Goal: Task Accomplishment & Management: Use online tool/utility

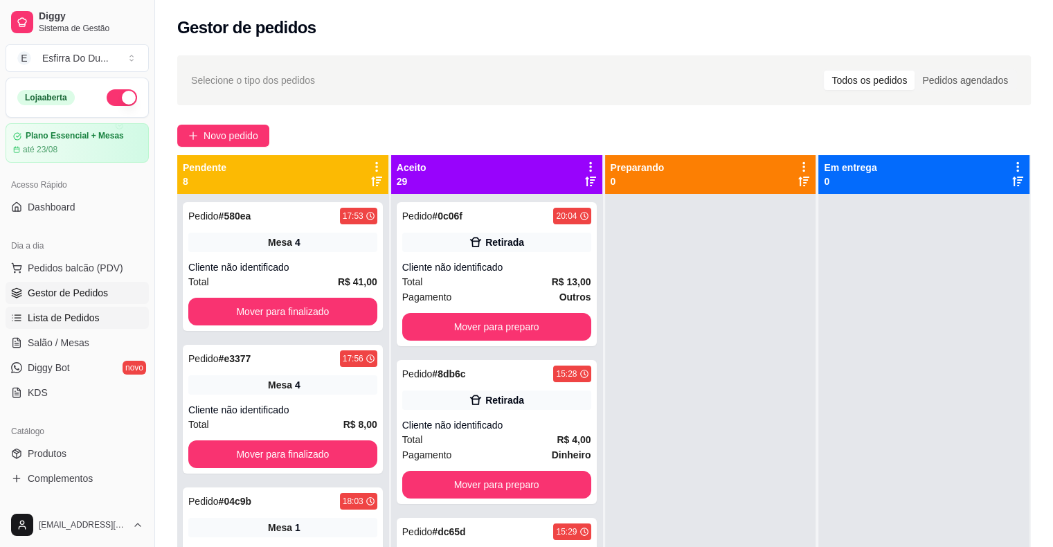
click at [44, 313] on span "Lista de Pedidos" at bounding box center [64, 318] width 72 height 14
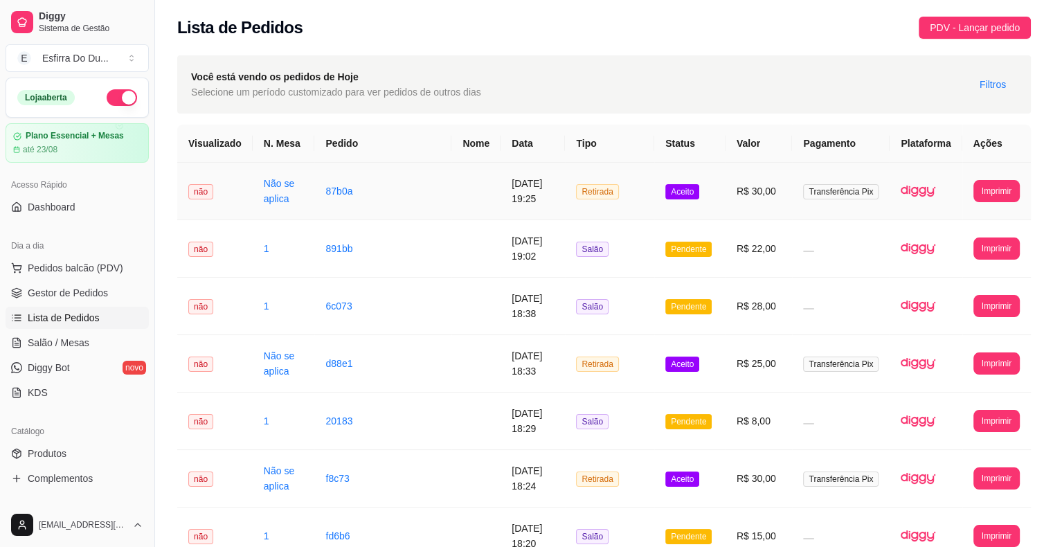
click at [679, 201] on td "Aceito" at bounding box center [689, 191] width 71 height 57
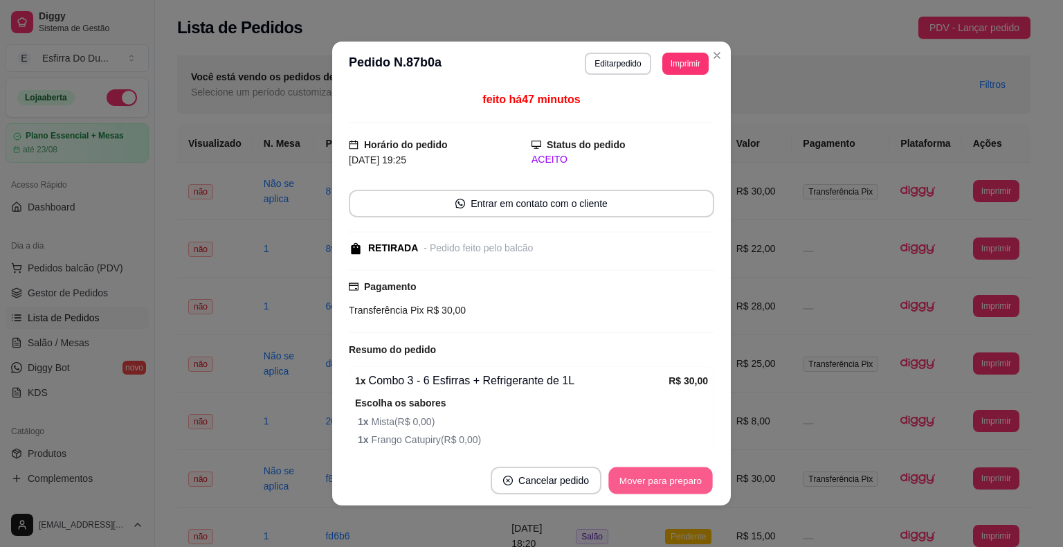
click at [672, 475] on button "Mover para preparo" at bounding box center [660, 480] width 104 height 27
click at [672, 475] on div "Mover para preparo" at bounding box center [651, 481] width 127 height 28
click at [672, 475] on button "Mover para retirada disponível" at bounding box center [637, 481] width 153 height 28
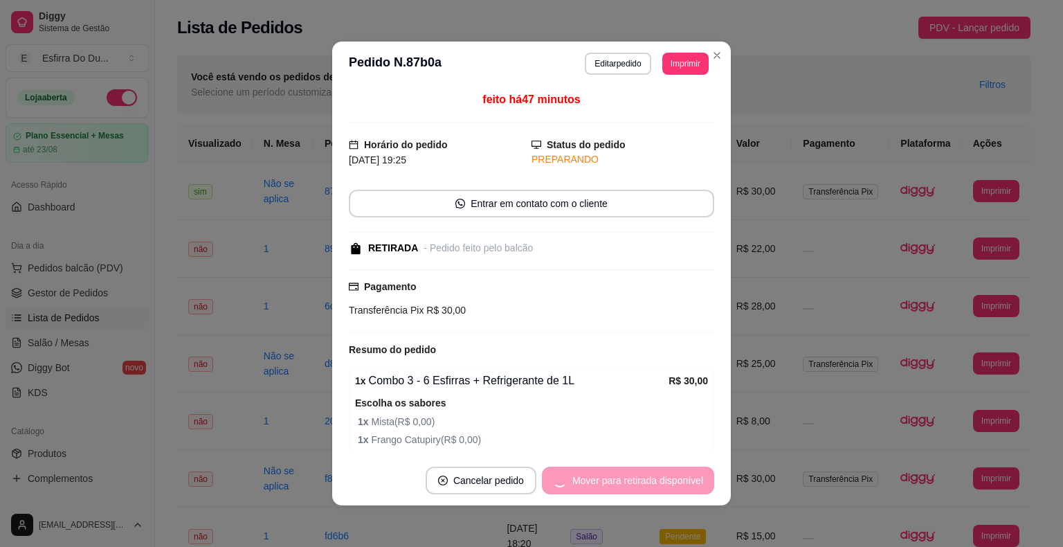
click at [672, 475] on div "Mover para retirada disponível" at bounding box center [628, 481] width 172 height 28
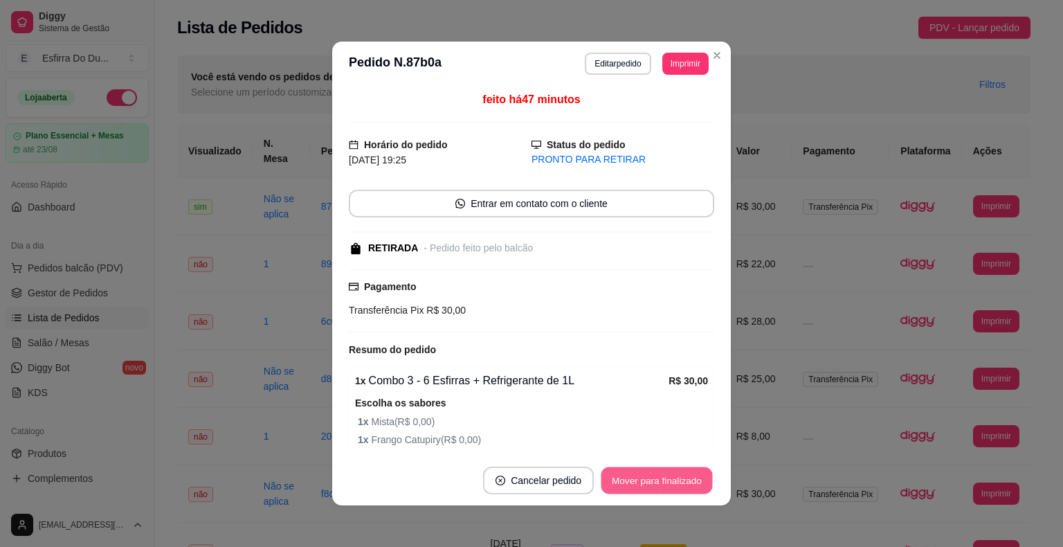
click at [672, 475] on button "Mover para finalizado" at bounding box center [657, 480] width 111 height 27
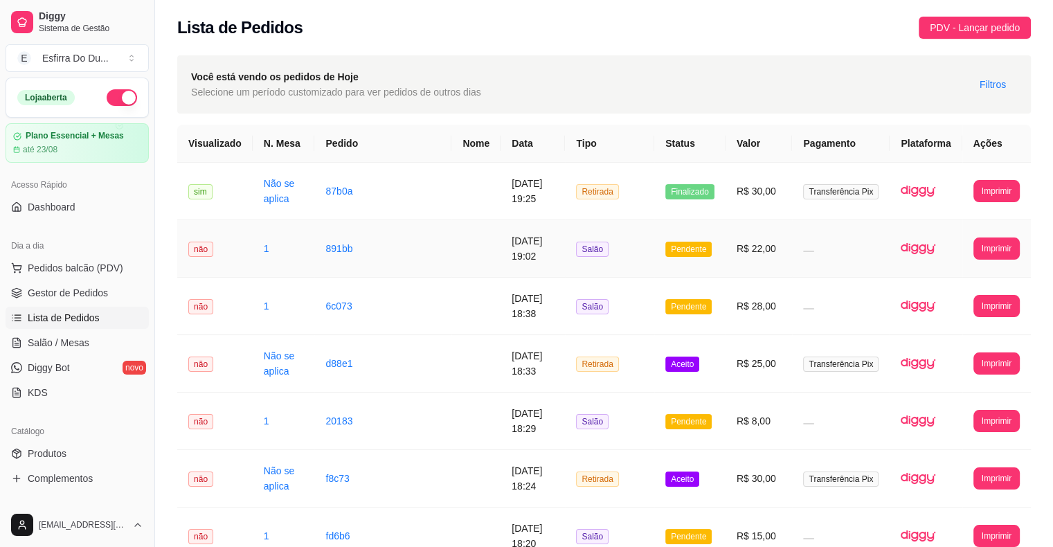
click at [706, 256] on span "Pendente" at bounding box center [688, 249] width 46 height 15
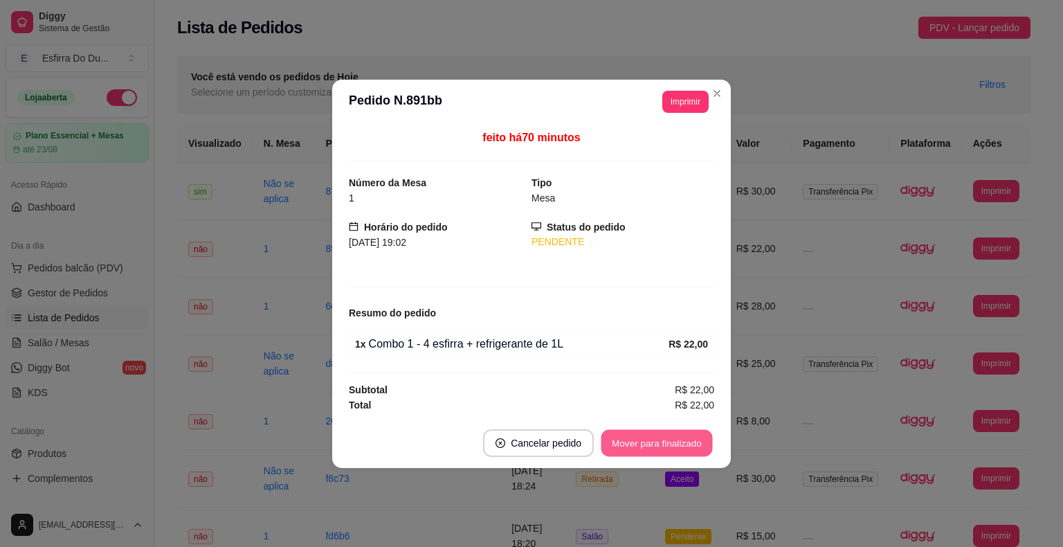
click at [640, 455] on button "Mover para finalizado" at bounding box center [657, 442] width 111 height 27
click at [640, 455] on div "Mover para finalizado" at bounding box center [647, 443] width 134 height 28
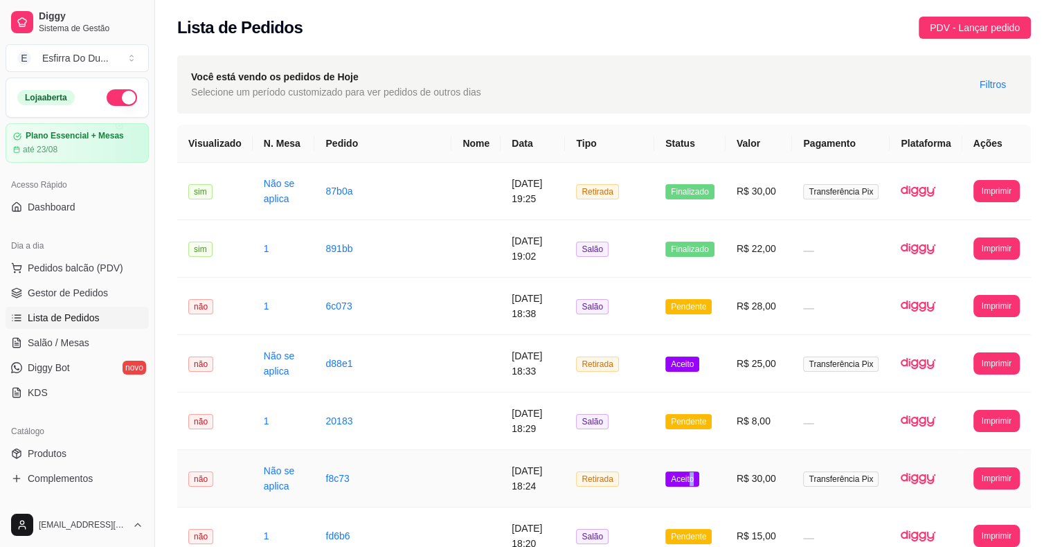
click at [699, 476] on span "Aceito" at bounding box center [682, 478] width 34 height 15
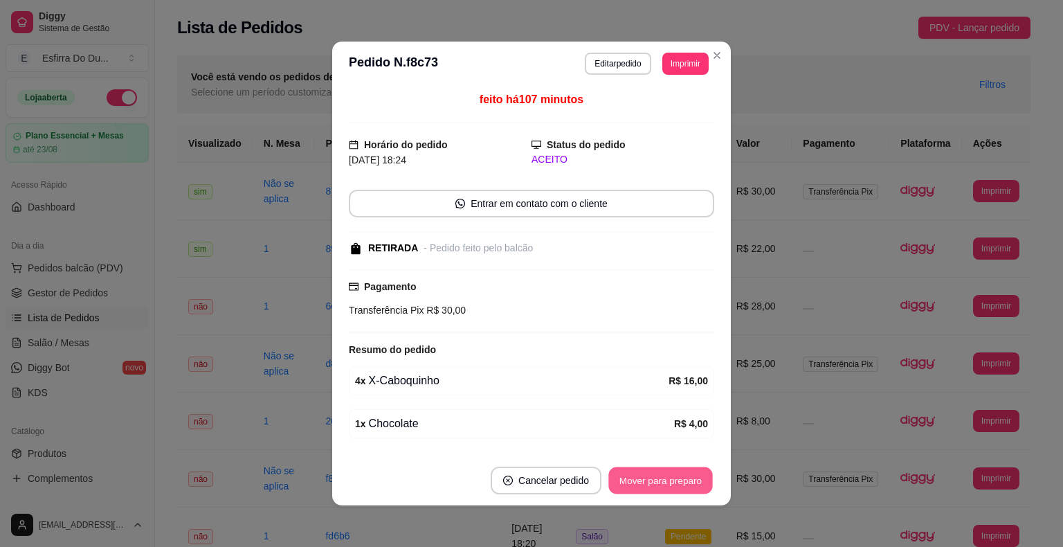
click at [683, 494] on div "Mover para preparo" at bounding box center [660, 481] width 107 height 28
click at [683, 494] on div "Mover para preparo" at bounding box center [651, 481] width 127 height 28
click at [683, 494] on div "Mover para retirada disponível" at bounding box center [637, 481] width 153 height 28
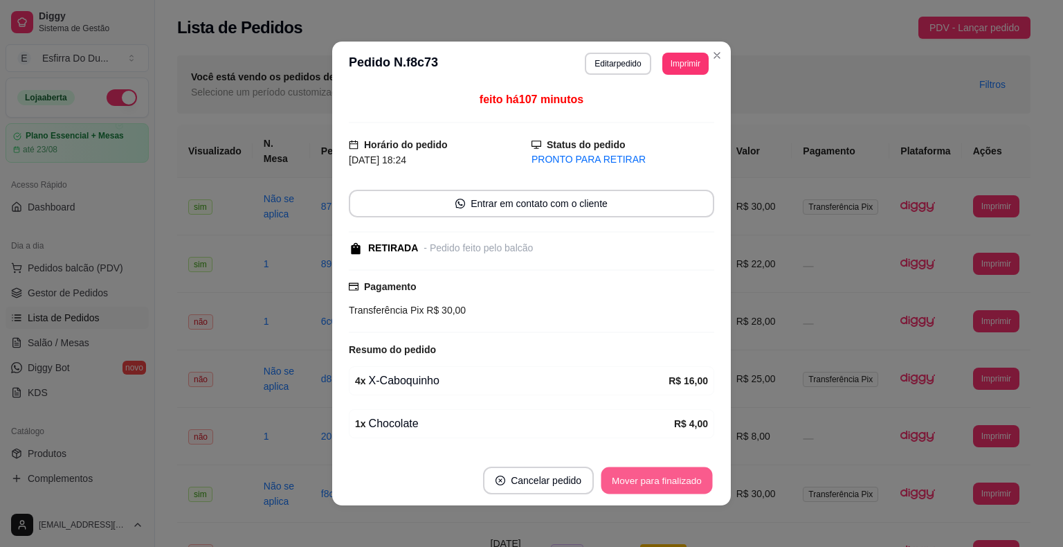
click at [682, 489] on button "Mover para finalizado" at bounding box center [657, 480] width 111 height 27
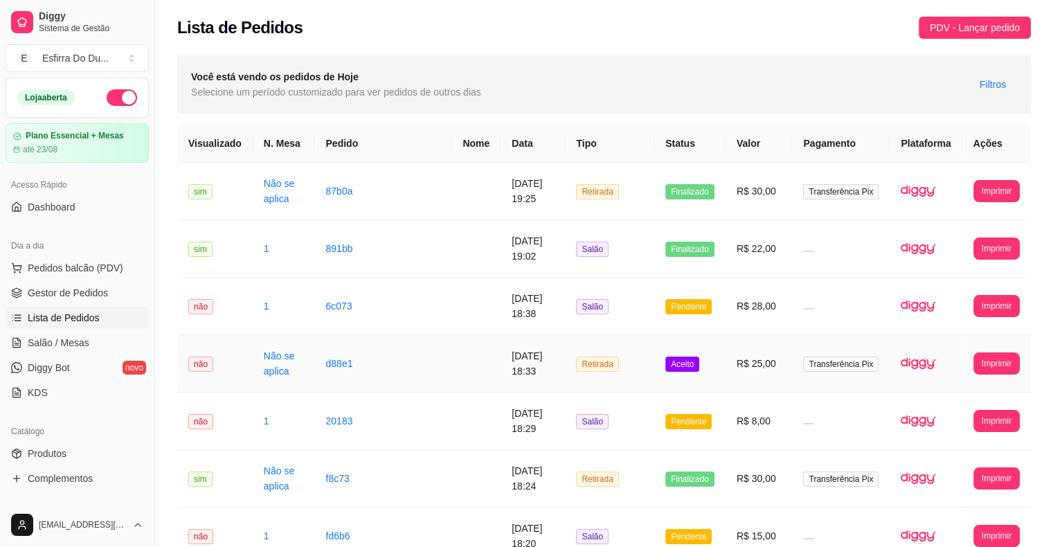
click at [692, 364] on span "Aceito" at bounding box center [682, 363] width 34 height 15
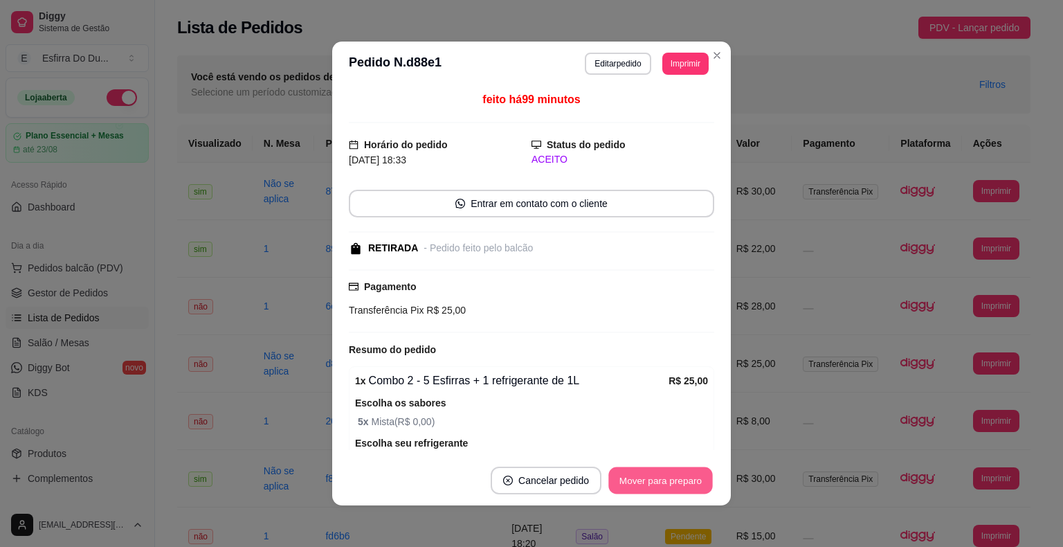
click at [660, 481] on button "Mover para preparo" at bounding box center [660, 480] width 104 height 27
click at [660, 481] on button "Mover para retirada disponível" at bounding box center [637, 480] width 148 height 27
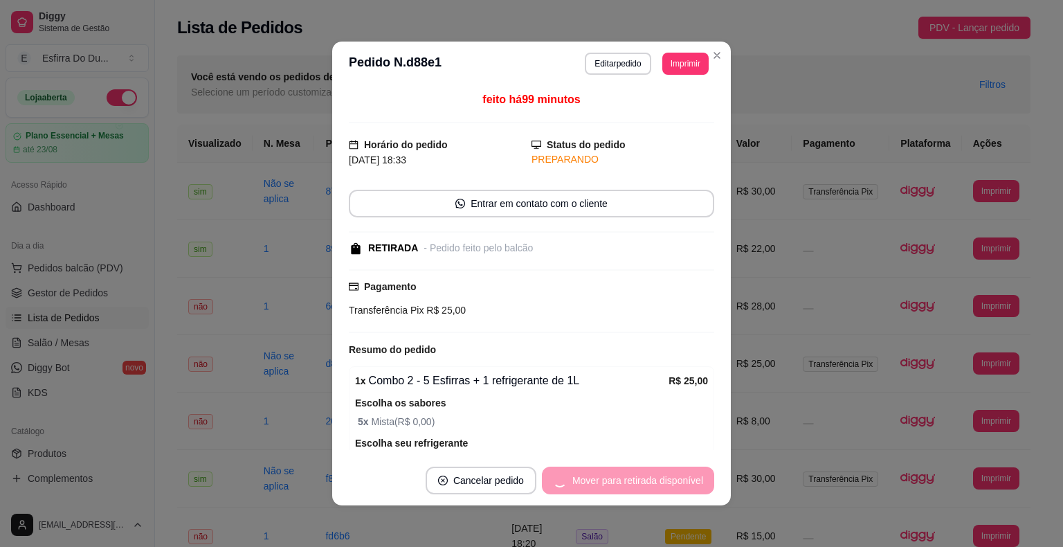
click at [660, 481] on div "Mover para retirada disponível" at bounding box center [628, 481] width 172 height 28
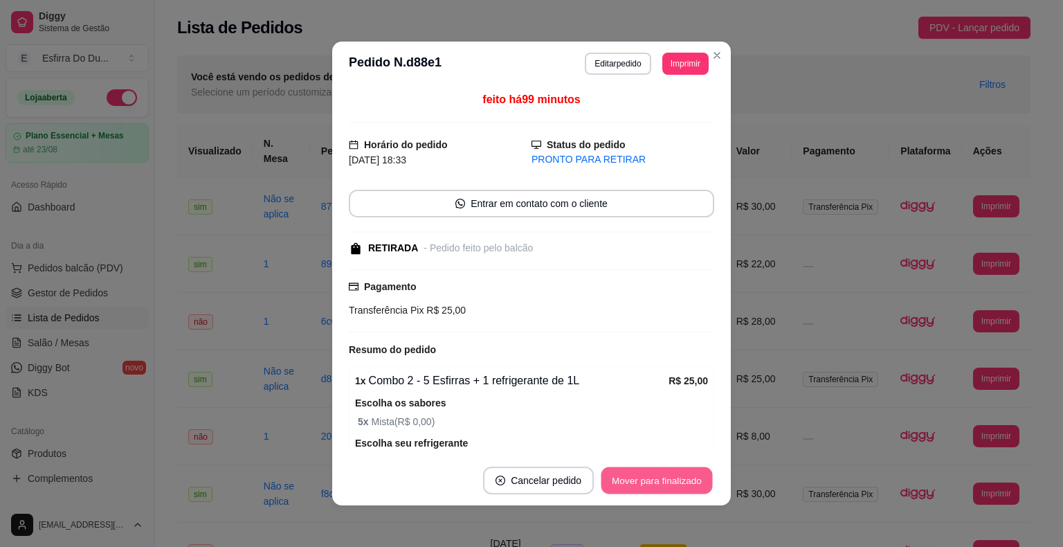
click at [655, 478] on button "Mover para finalizado" at bounding box center [657, 480] width 111 height 27
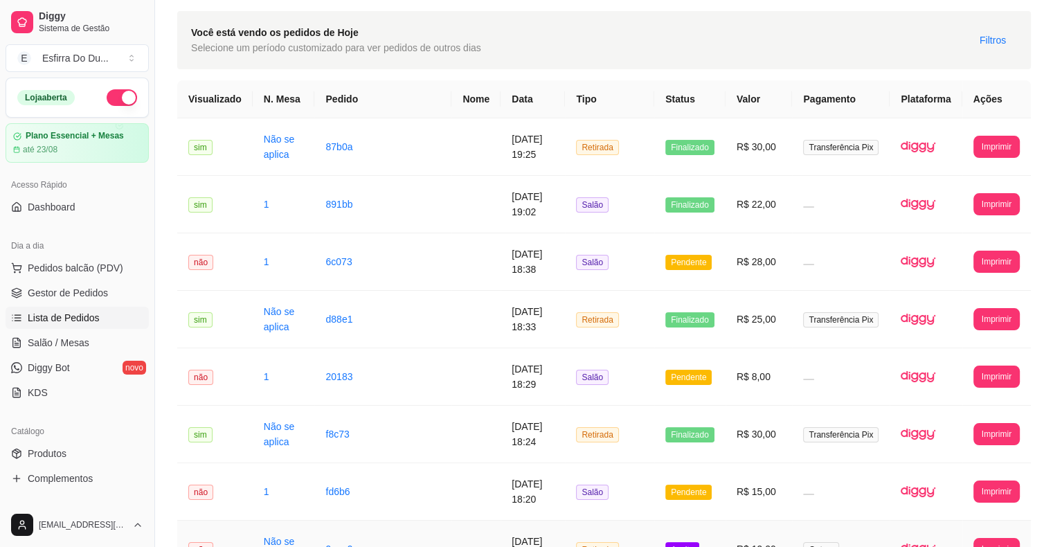
scroll to position [69, 0]
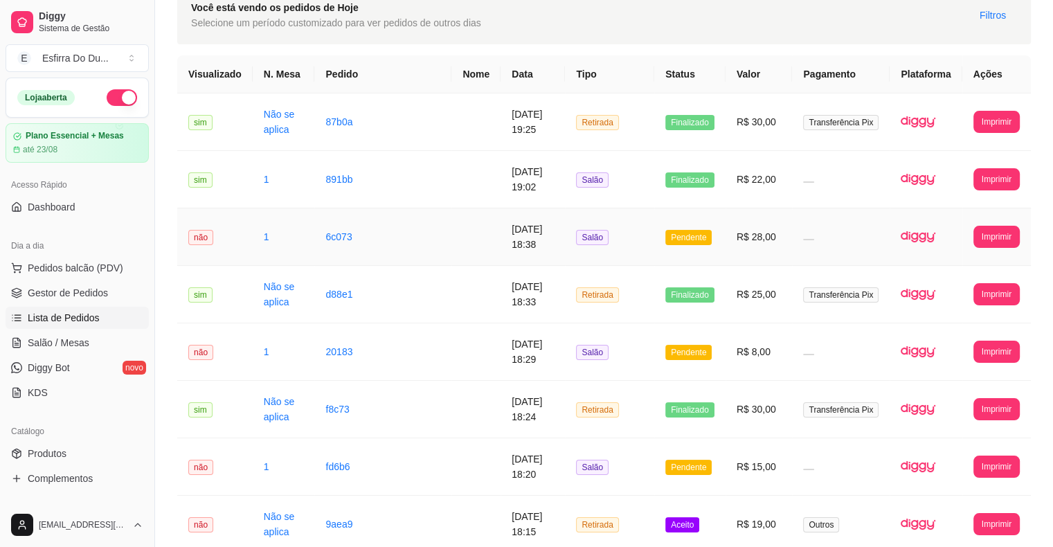
click at [697, 235] on span "Pendente" at bounding box center [688, 237] width 46 height 15
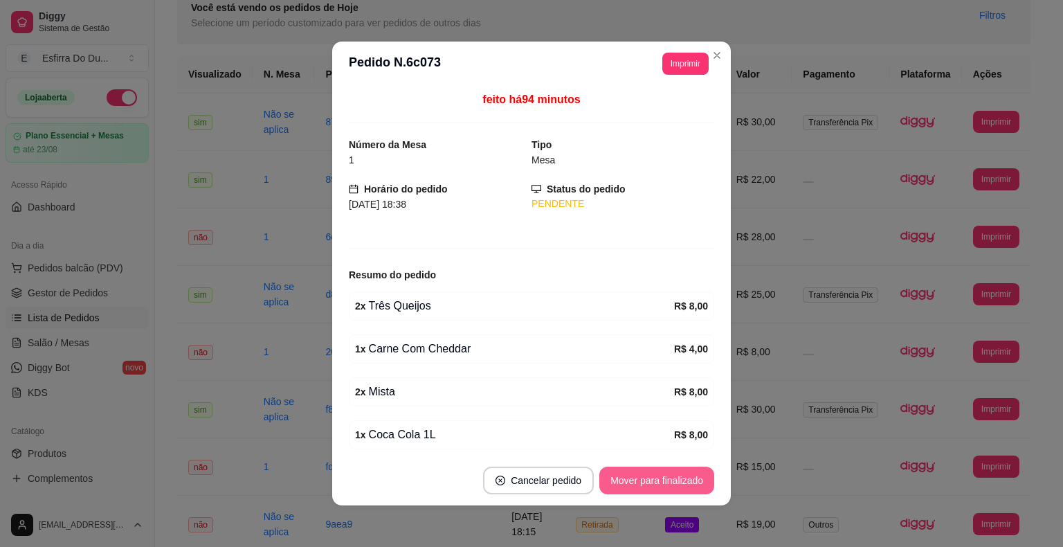
click at [662, 483] on button "Mover para finalizado" at bounding box center [656, 481] width 115 height 28
click at [662, 483] on div "Mover para finalizado" at bounding box center [647, 481] width 134 height 28
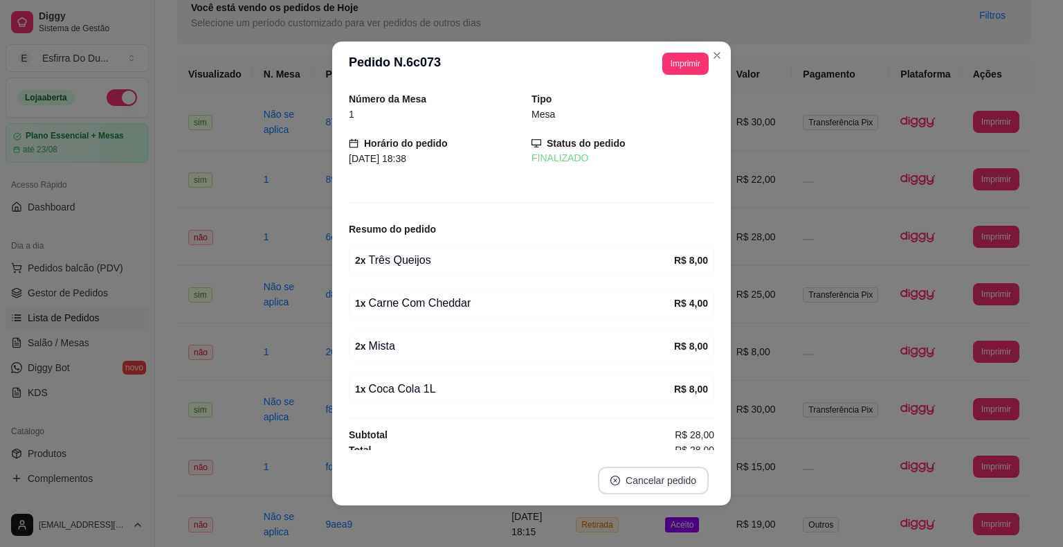
click at [662, 482] on button "Cancelar pedido" at bounding box center [653, 481] width 111 height 28
click at [662, 482] on button "Cancelar pedido" at bounding box center [652, 480] width 107 height 27
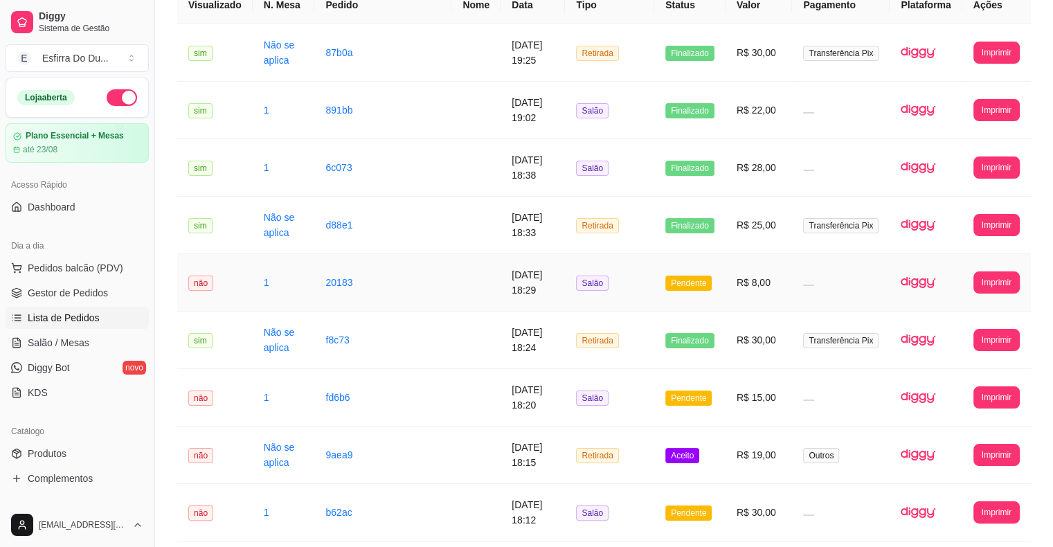
scroll to position [277, 0]
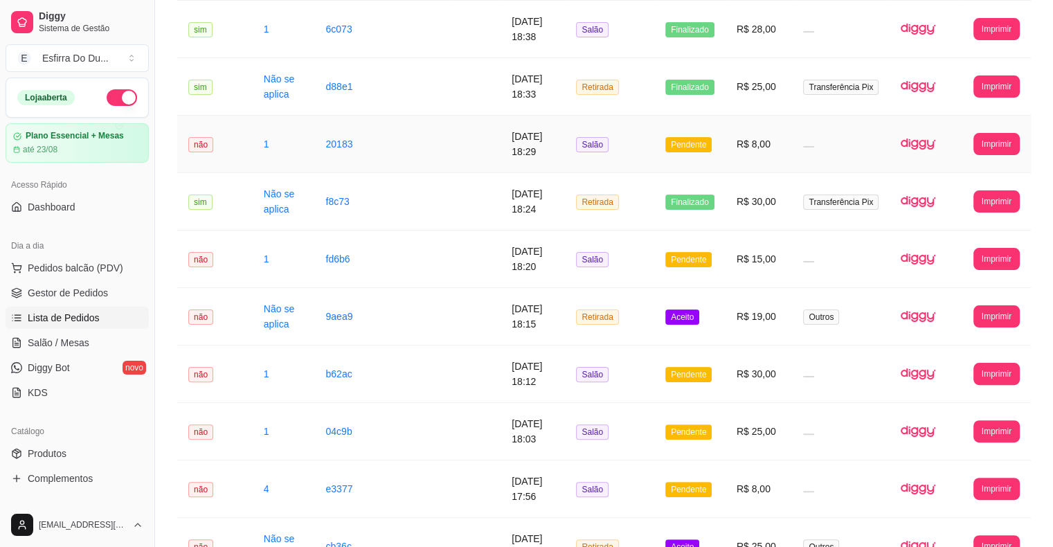
click at [712, 146] on span "Pendente" at bounding box center [688, 144] width 46 height 15
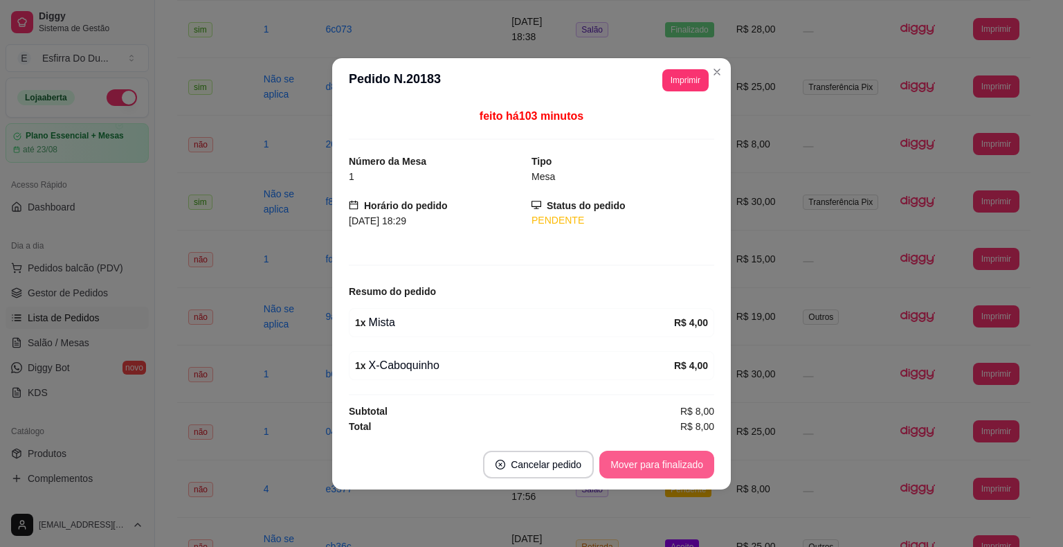
click at [644, 460] on button "Mover para finalizado" at bounding box center [656, 465] width 115 height 28
click at [644, 460] on div "Mover para finalizado" at bounding box center [647, 465] width 134 height 28
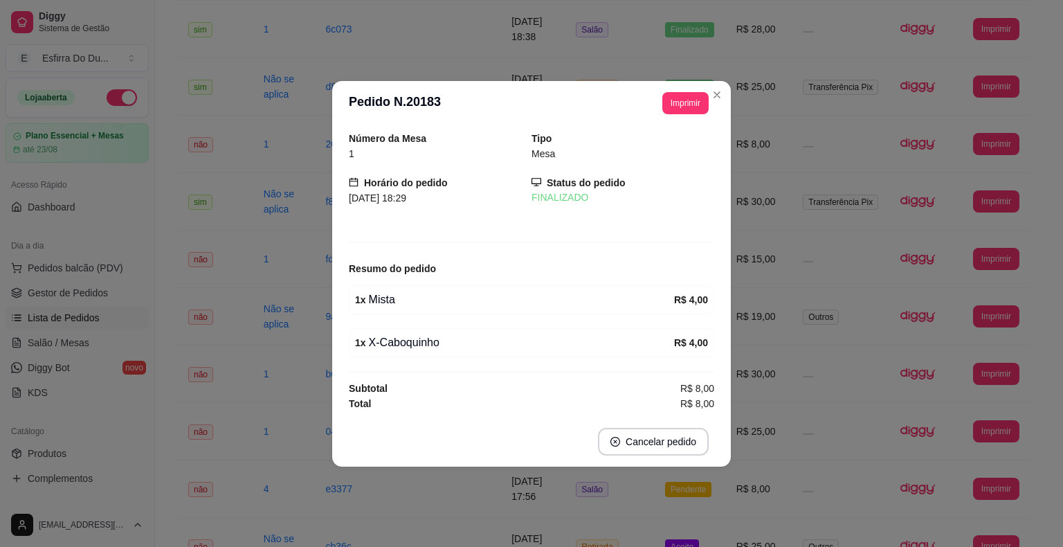
click at [644, 460] on footer "Cancelar pedido" at bounding box center [531, 442] width 399 height 50
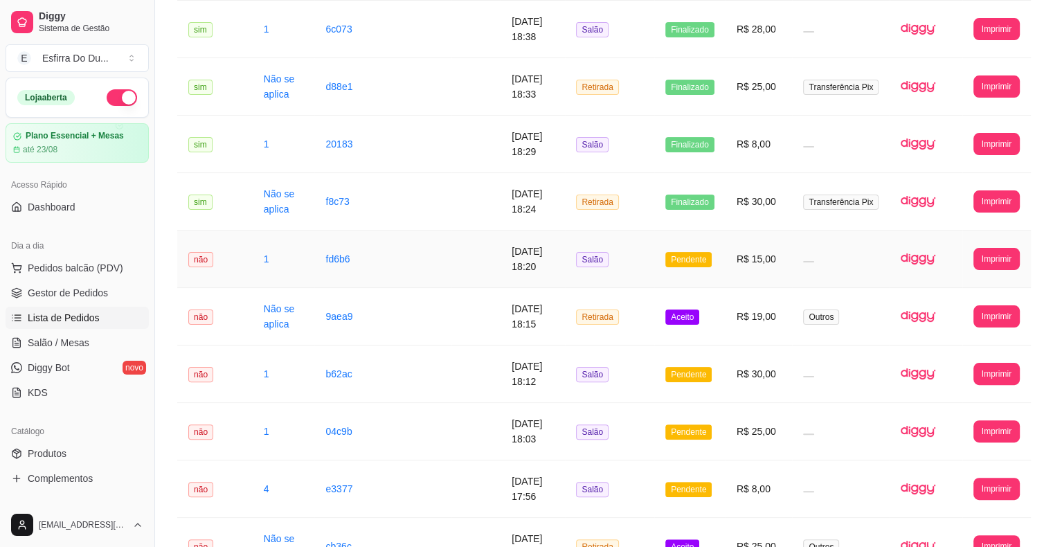
click at [705, 265] on span "Pendente" at bounding box center [688, 259] width 46 height 15
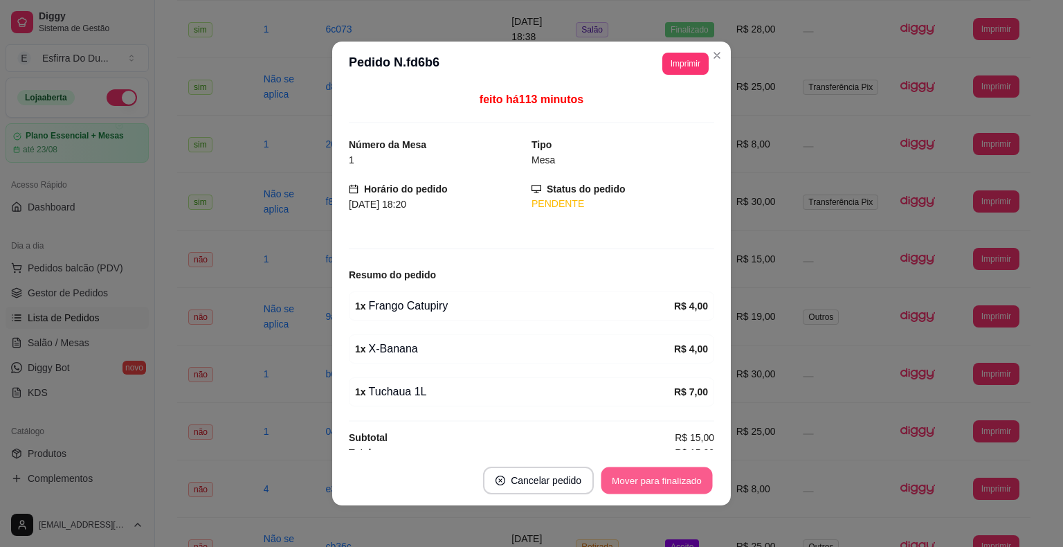
click at [667, 487] on button "Mover para finalizado" at bounding box center [657, 480] width 111 height 27
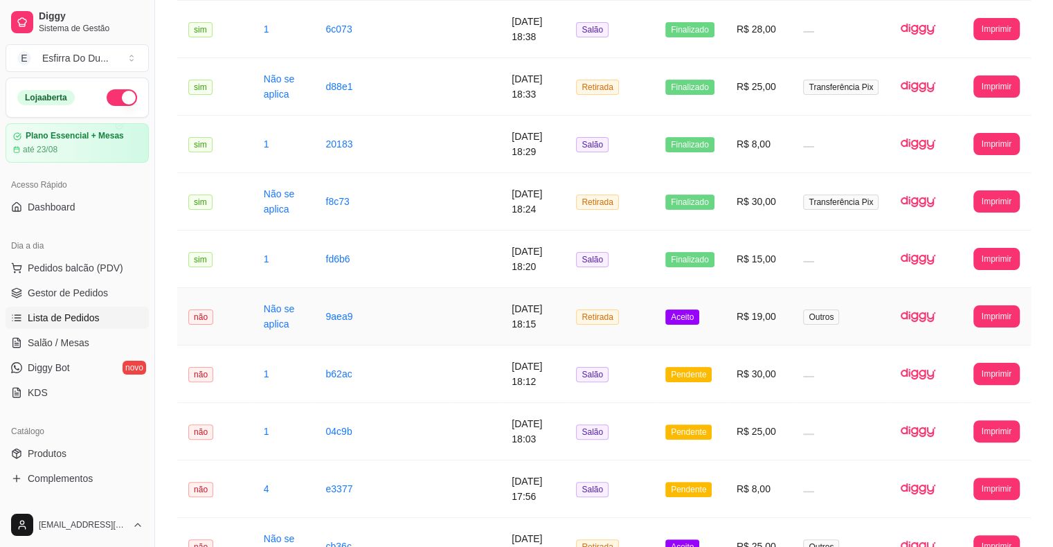
click at [692, 323] on td "Aceito" at bounding box center [689, 316] width 71 height 57
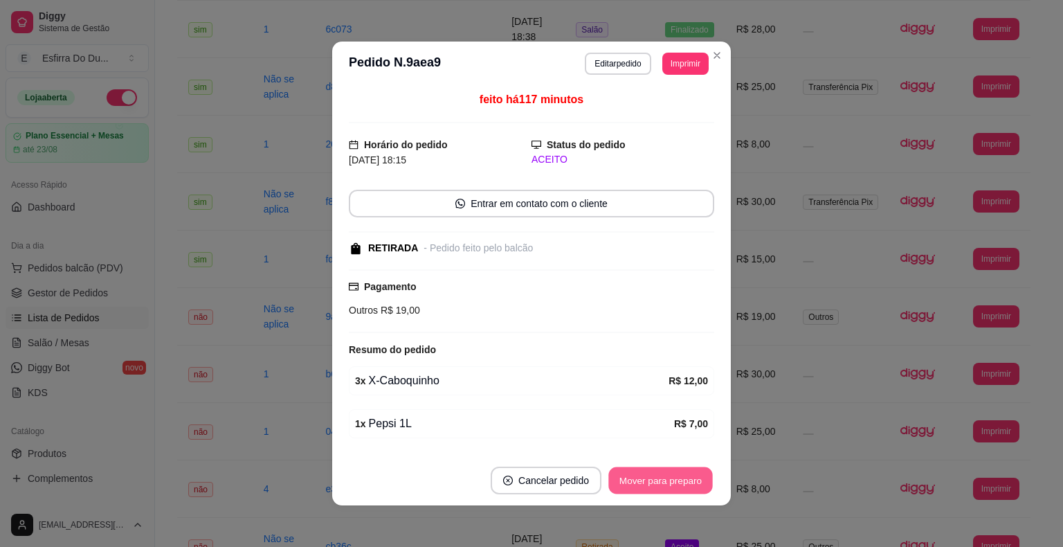
click at [692, 483] on button "Mover para preparo" at bounding box center [660, 480] width 104 height 27
click at [692, 480] on button "Mover para retirada disponível" at bounding box center [637, 480] width 148 height 27
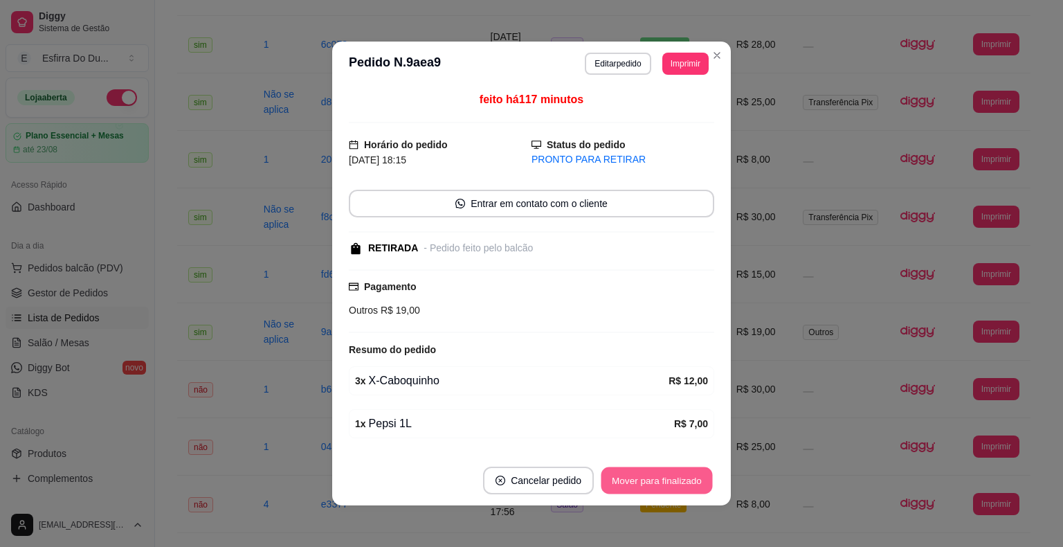
click at [691, 475] on button "Mover para finalizado" at bounding box center [657, 480] width 111 height 27
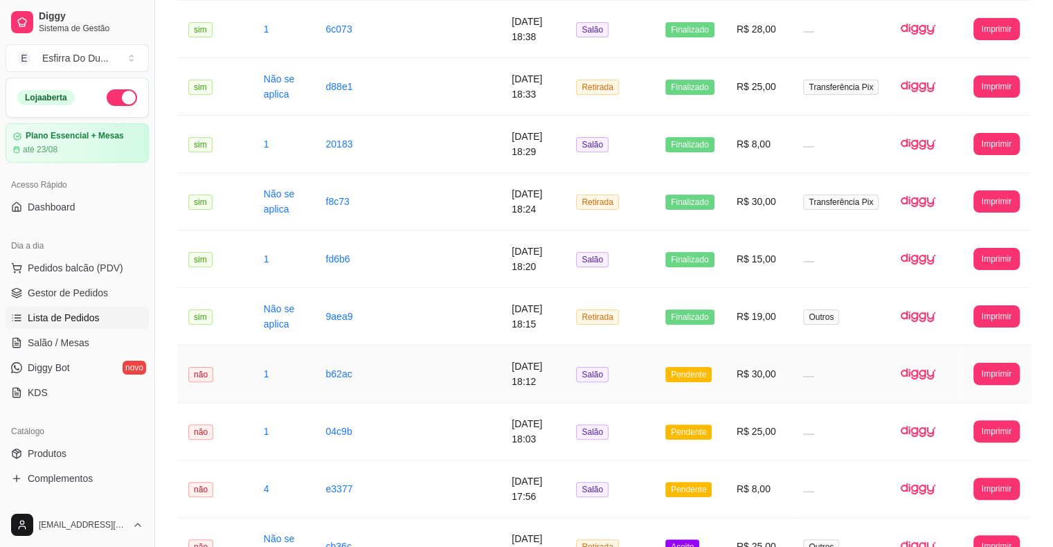
click at [712, 371] on span "Pendente" at bounding box center [688, 374] width 46 height 15
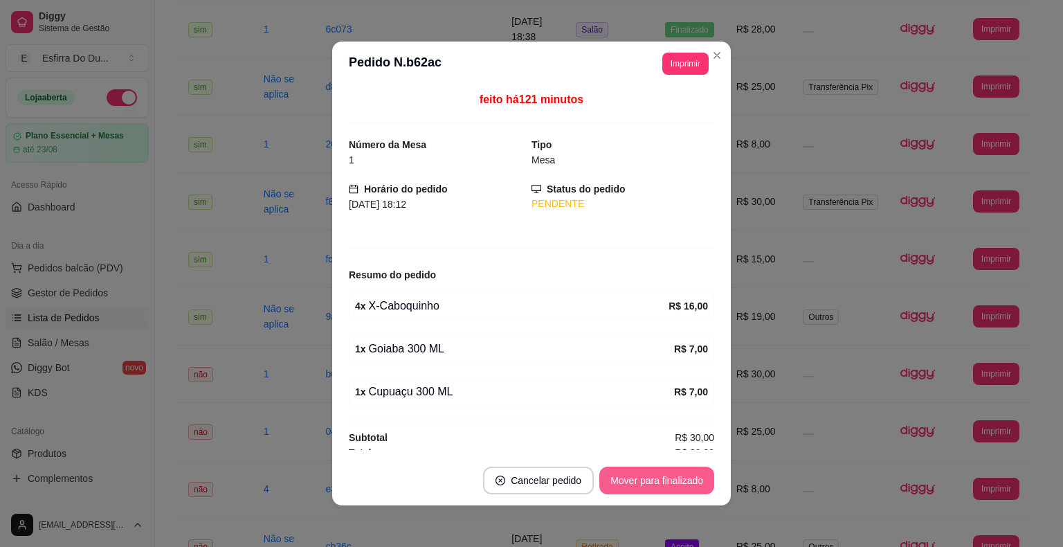
click at [667, 474] on button "Mover para finalizado" at bounding box center [656, 481] width 115 height 28
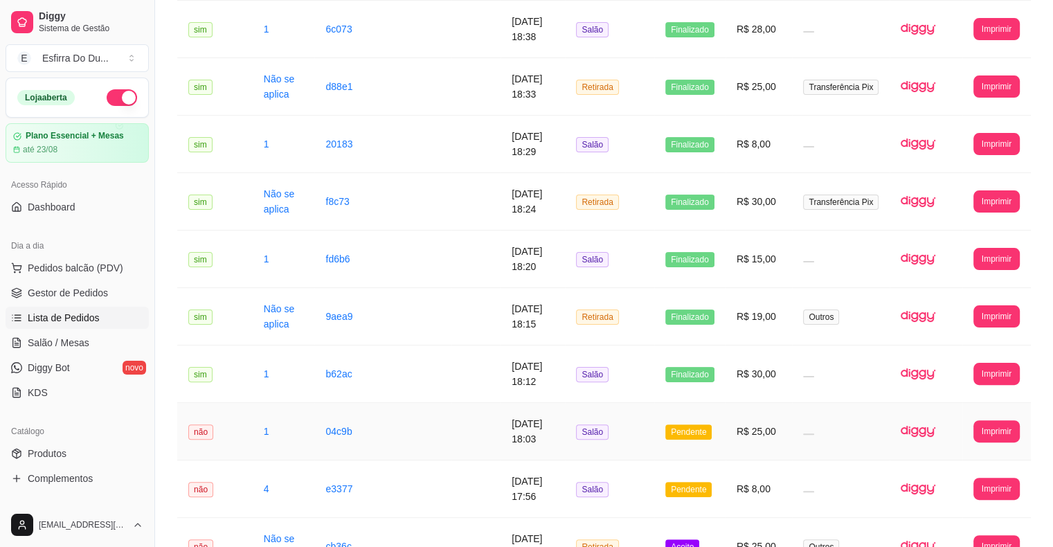
click at [683, 433] on span "Pendente" at bounding box center [688, 431] width 46 height 15
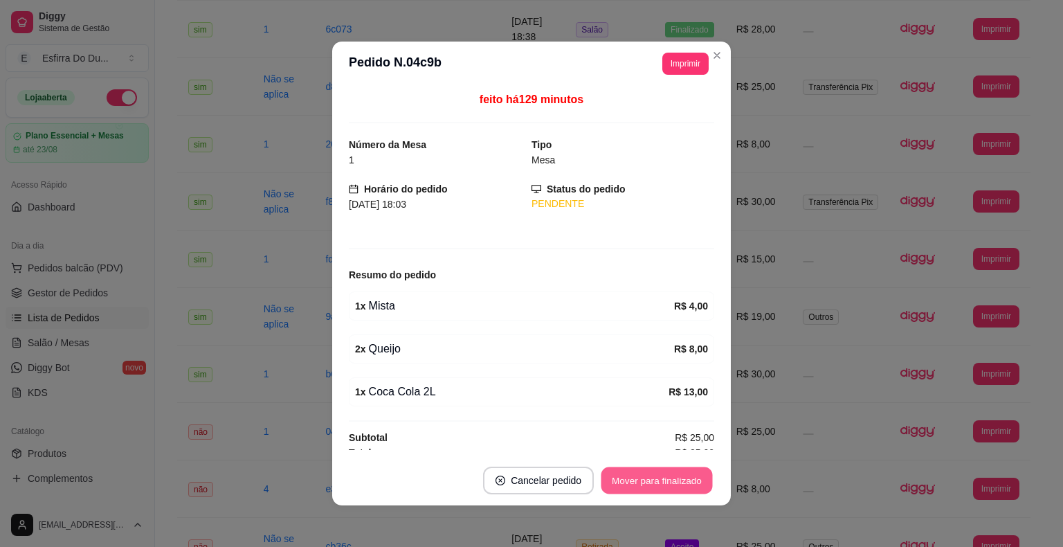
click at [679, 485] on button "Mover para finalizado" at bounding box center [657, 480] width 111 height 27
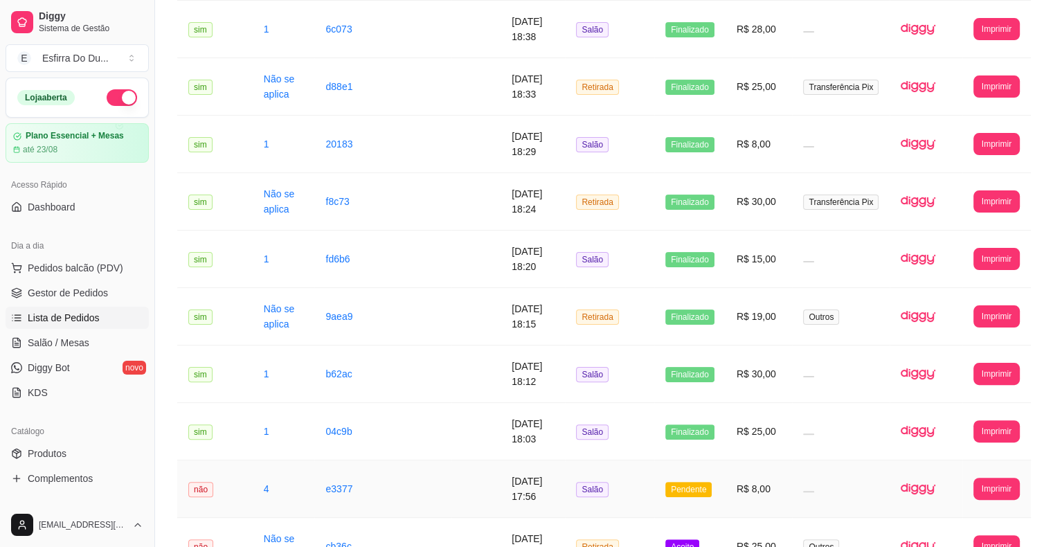
click at [696, 492] on span "Pendente" at bounding box center [688, 489] width 46 height 15
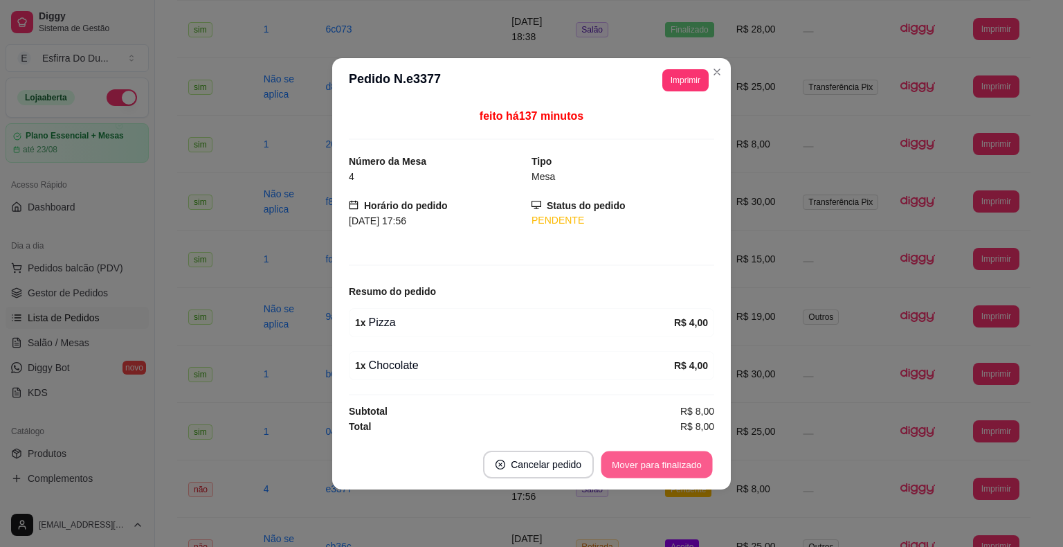
click at [692, 469] on button "Mover para finalizado" at bounding box center [657, 464] width 111 height 27
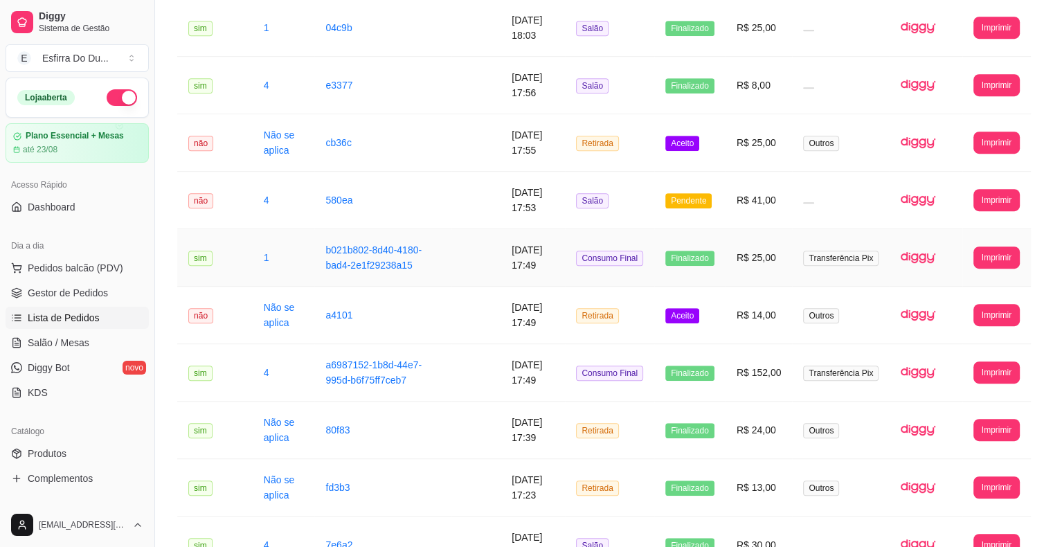
scroll to position [761, 0]
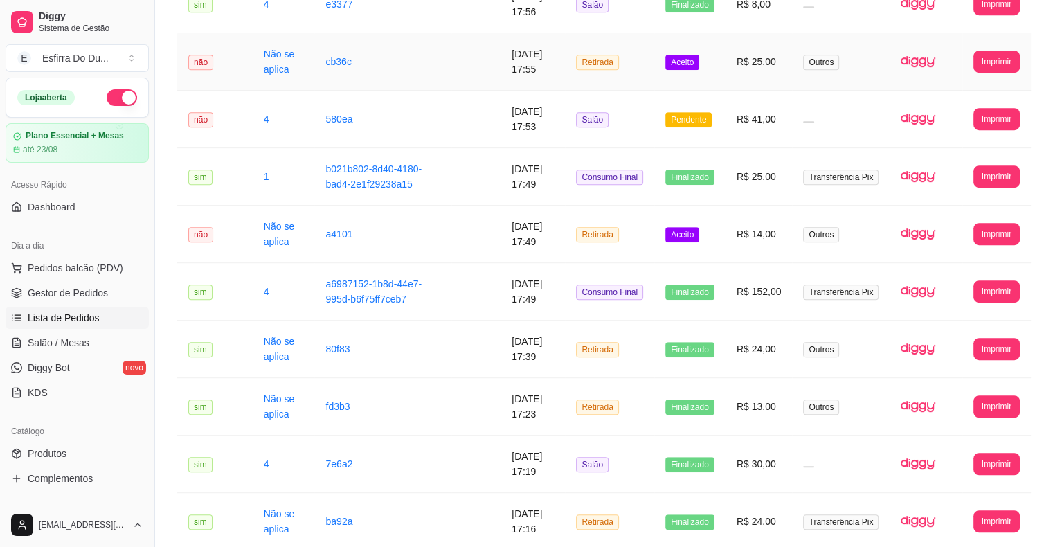
click at [687, 61] on span "Aceito" at bounding box center [682, 62] width 34 height 15
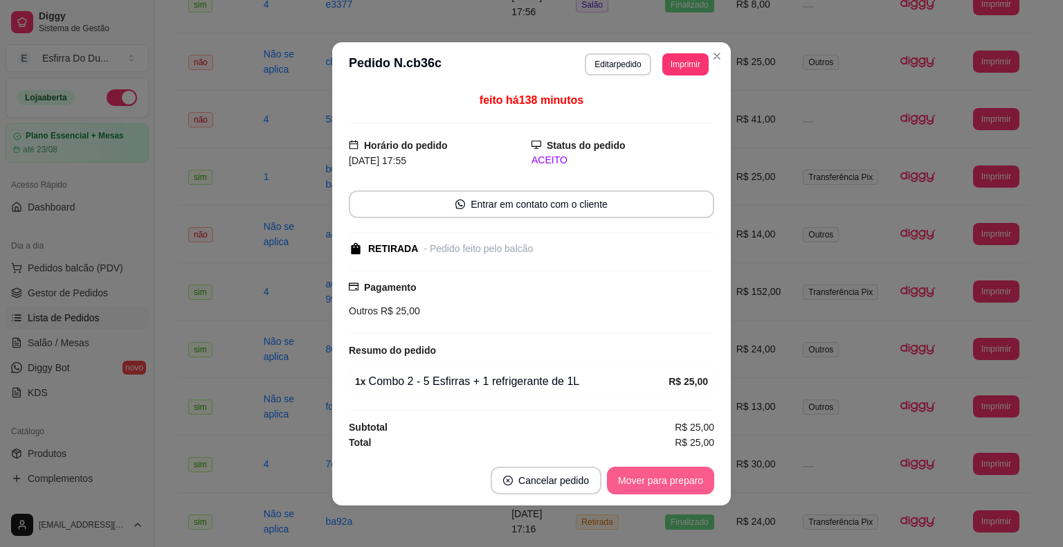
click at [683, 480] on button "Mover para preparo" at bounding box center [660, 481] width 107 height 28
click at [683, 480] on button "Mover para retirada disponível" at bounding box center [637, 480] width 148 height 27
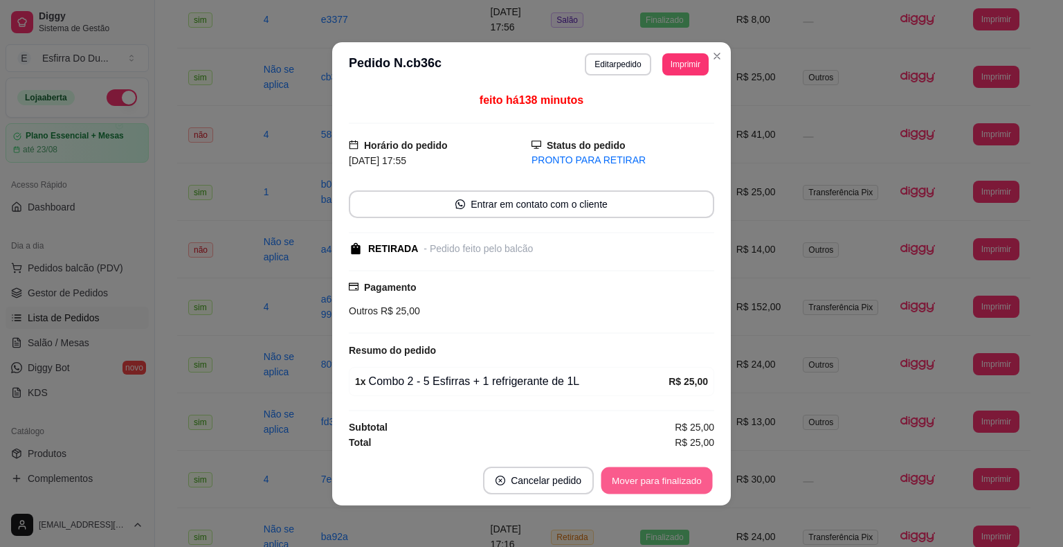
click at [683, 480] on button "Mover para finalizado" at bounding box center [657, 480] width 111 height 27
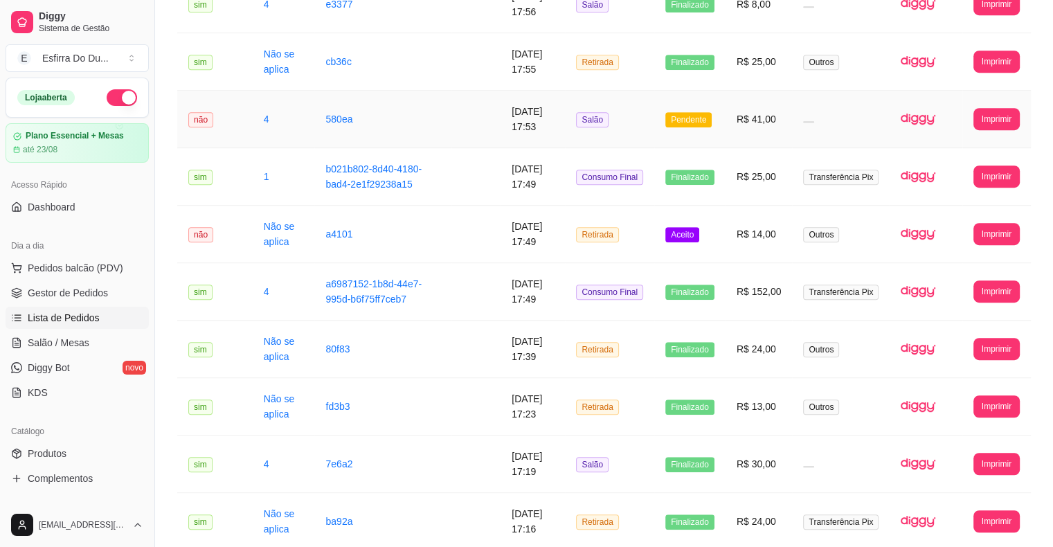
click at [686, 120] on span "Pendente" at bounding box center [688, 119] width 46 height 15
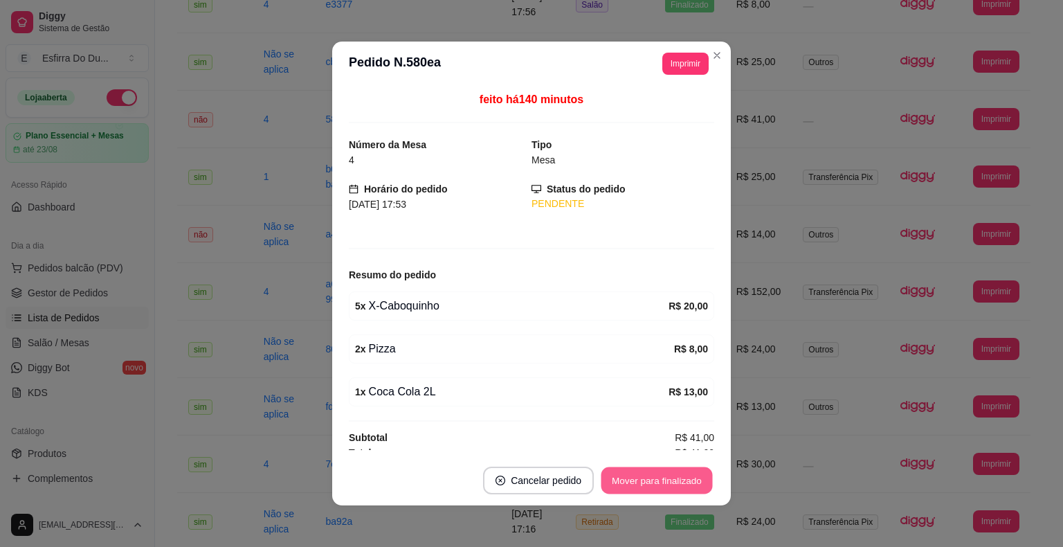
click at [672, 487] on button "Mover para finalizado" at bounding box center [657, 480] width 111 height 27
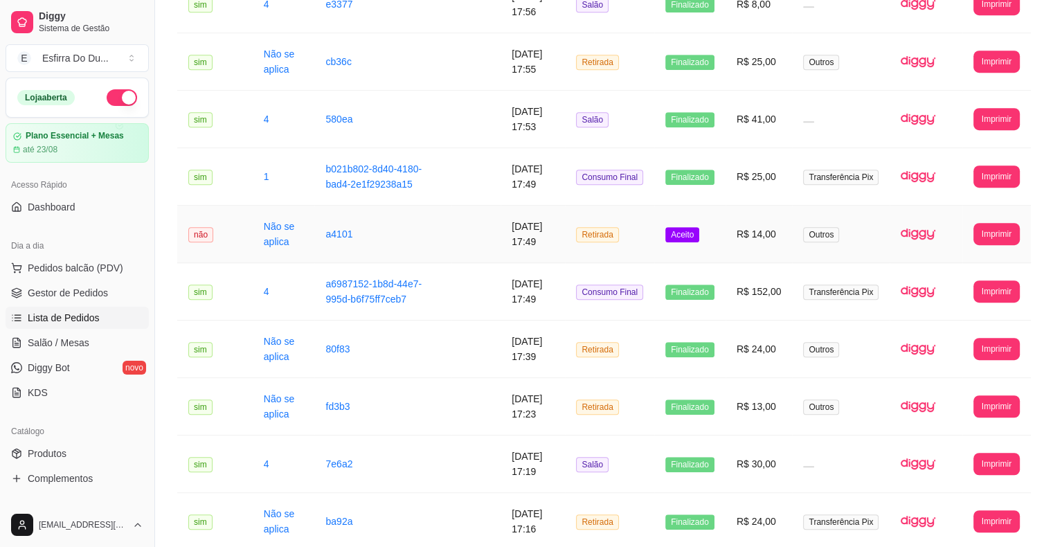
click at [677, 242] on td "Aceito" at bounding box center [689, 234] width 71 height 57
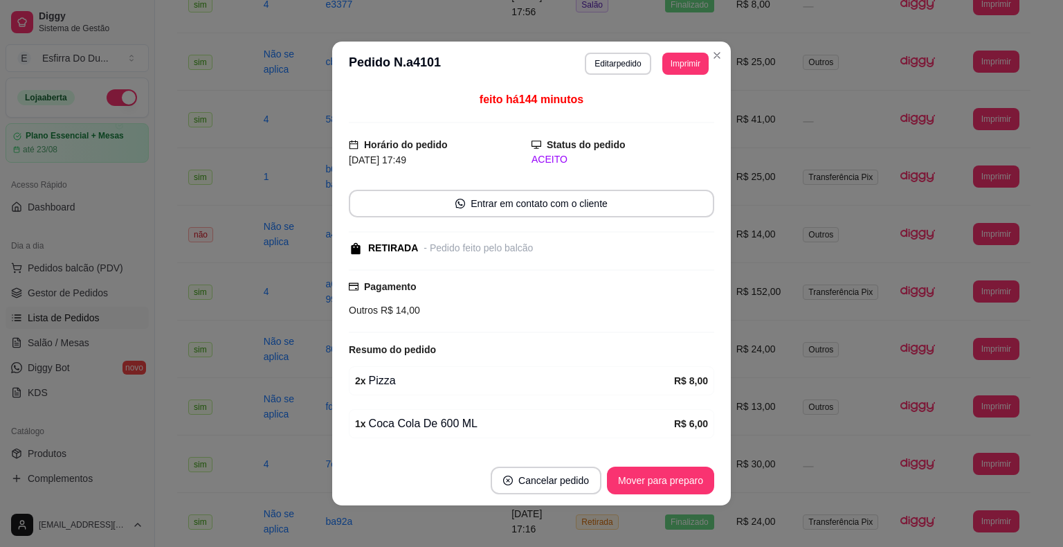
click at [687, 494] on footer "Cancelar pedido Mover para preparo" at bounding box center [531, 480] width 399 height 50
click at [687, 476] on button "Mover para preparo" at bounding box center [660, 481] width 107 height 28
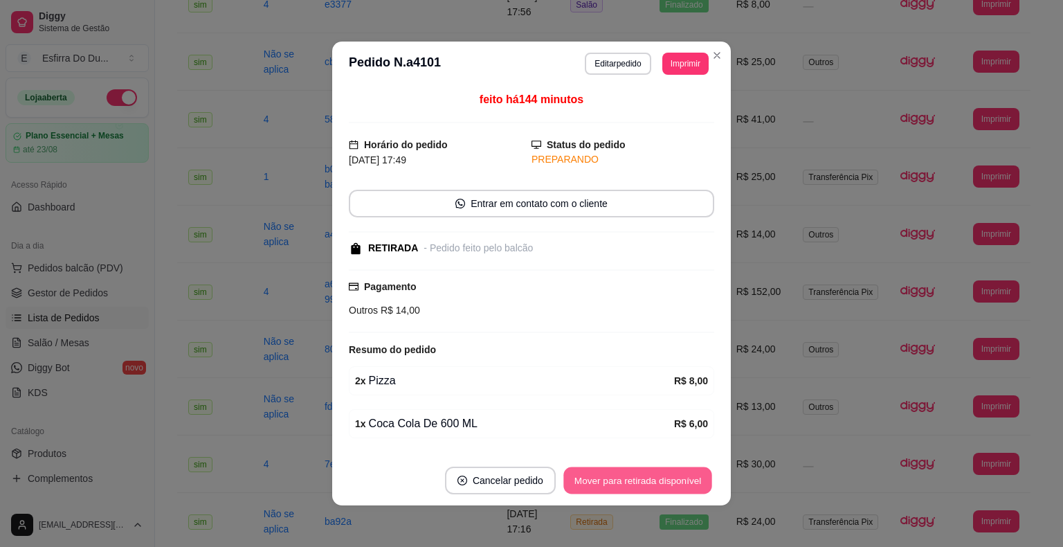
click at [687, 476] on button "Mover para retirada disponível" at bounding box center [637, 480] width 148 height 27
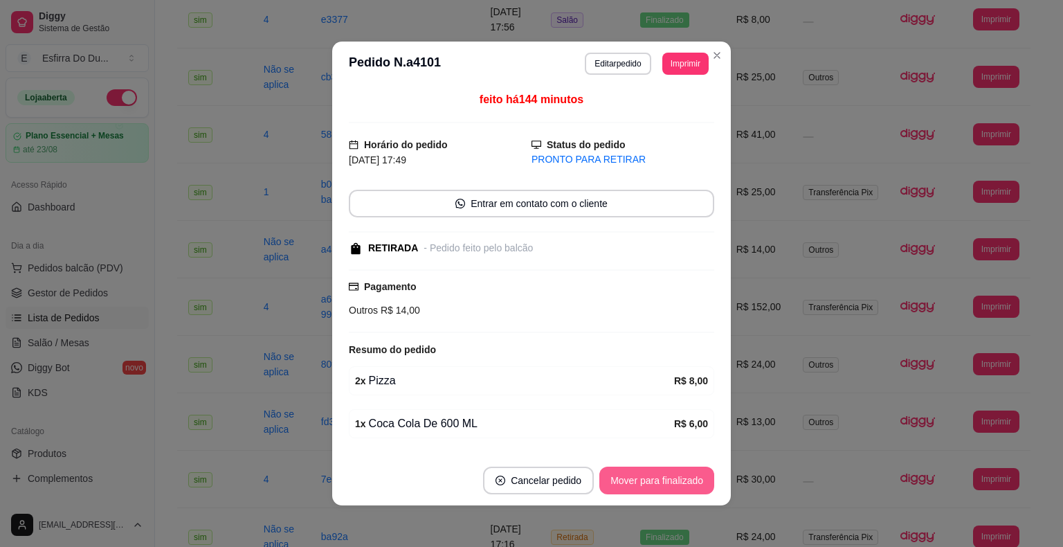
click at [687, 476] on button "Mover para finalizado" at bounding box center [656, 481] width 115 height 28
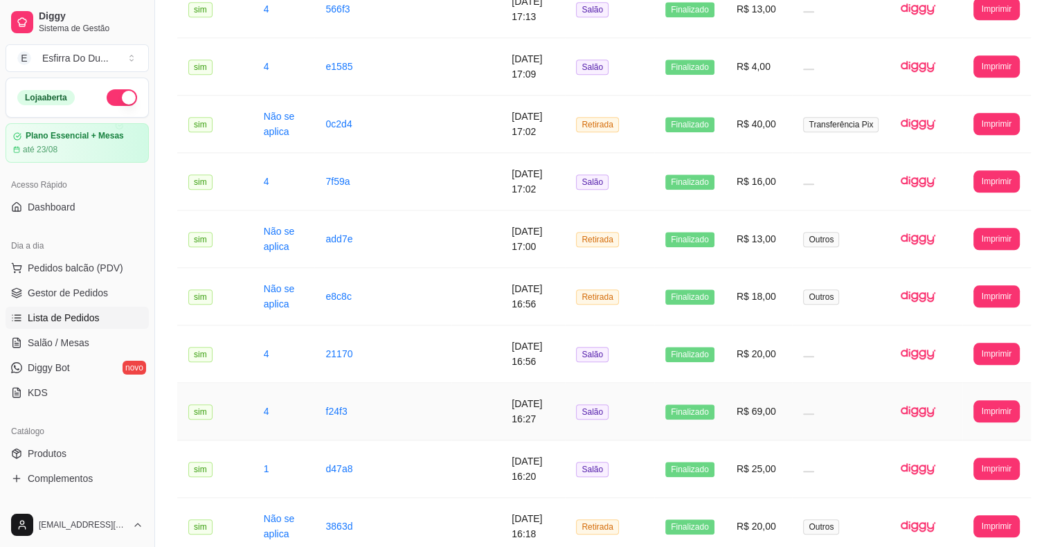
scroll to position [1435, 0]
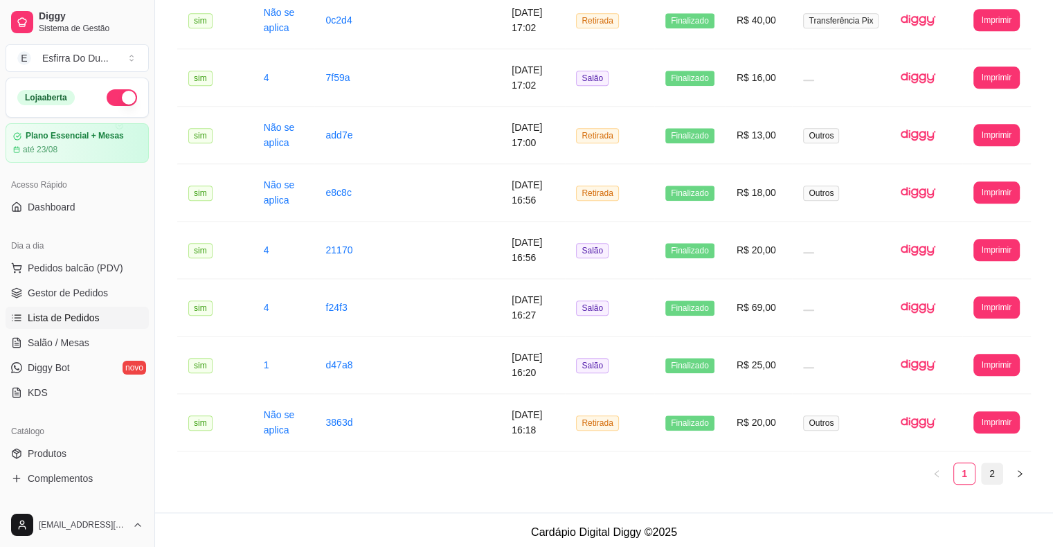
click at [998, 463] on link "2" at bounding box center [992, 473] width 21 height 21
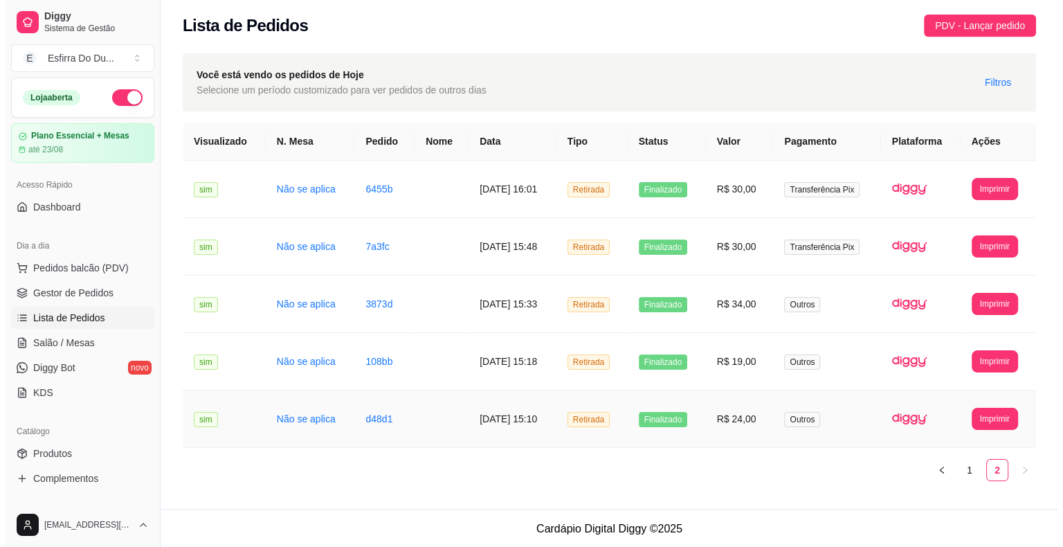
scroll to position [0, 0]
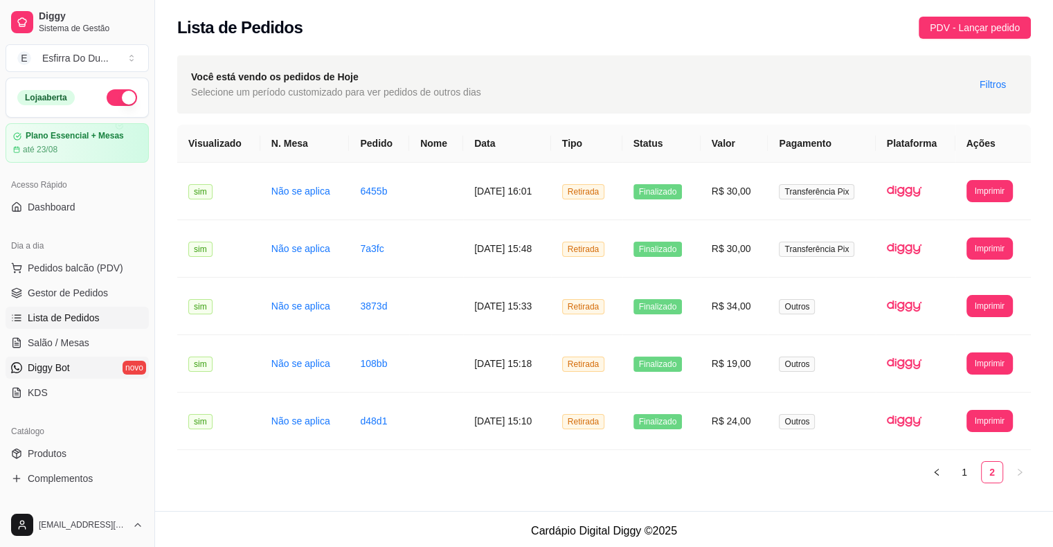
click at [92, 356] on link "Diggy Bot novo" at bounding box center [77, 367] width 143 height 22
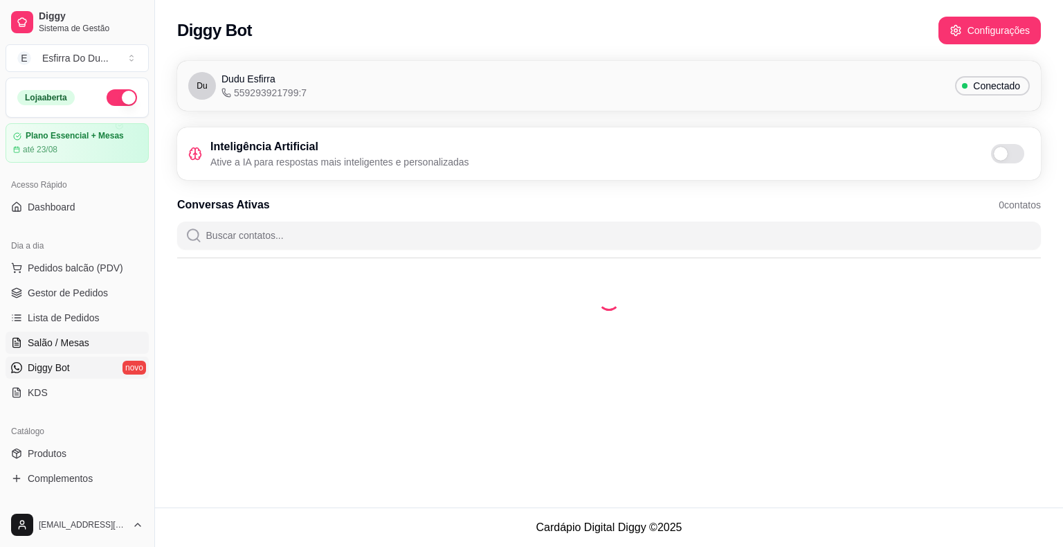
click at [91, 347] on link "Salão / Mesas" at bounding box center [77, 343] width 143 height 22
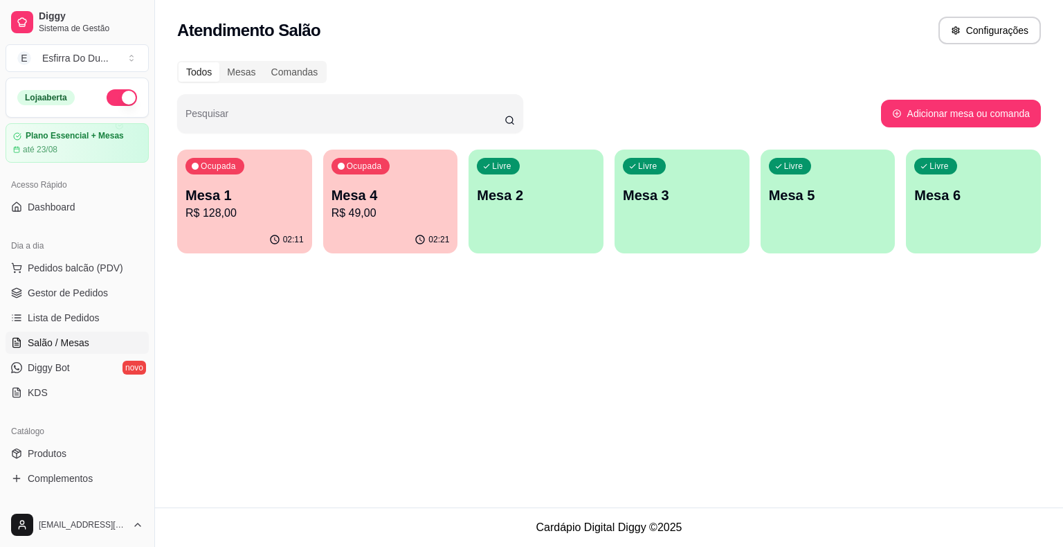
click at [386, 216] on p "R$ 49,00" at bounding box center [391, 213] width 118 height 17
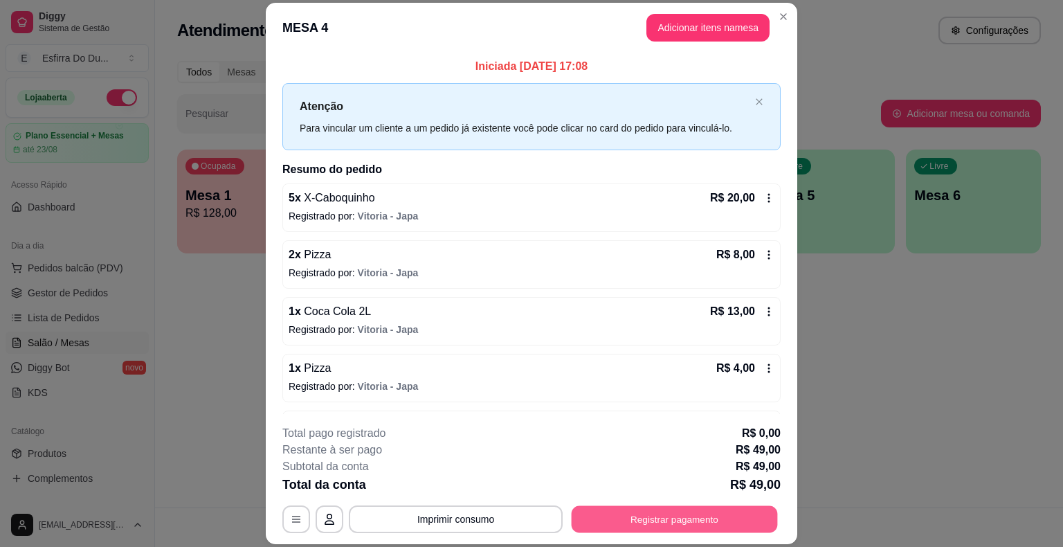
click at [697, 522] on button "Registrar pagamento" at bounding box center [675, 519] width 206 height 27
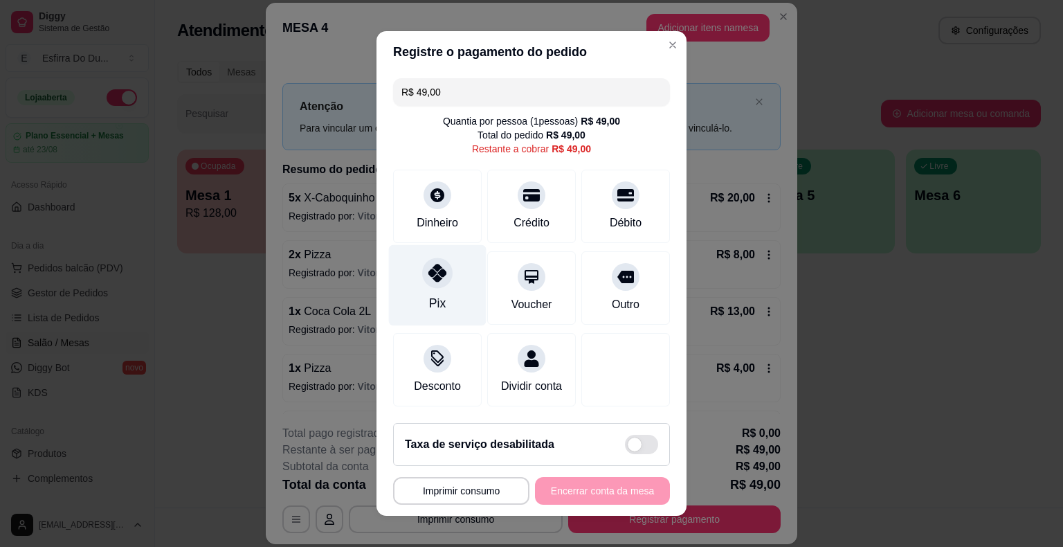
click at [415, 289] on div "Pix" at bounding box center [438, 285] width 98 height 81
type input "R$ 0,00"
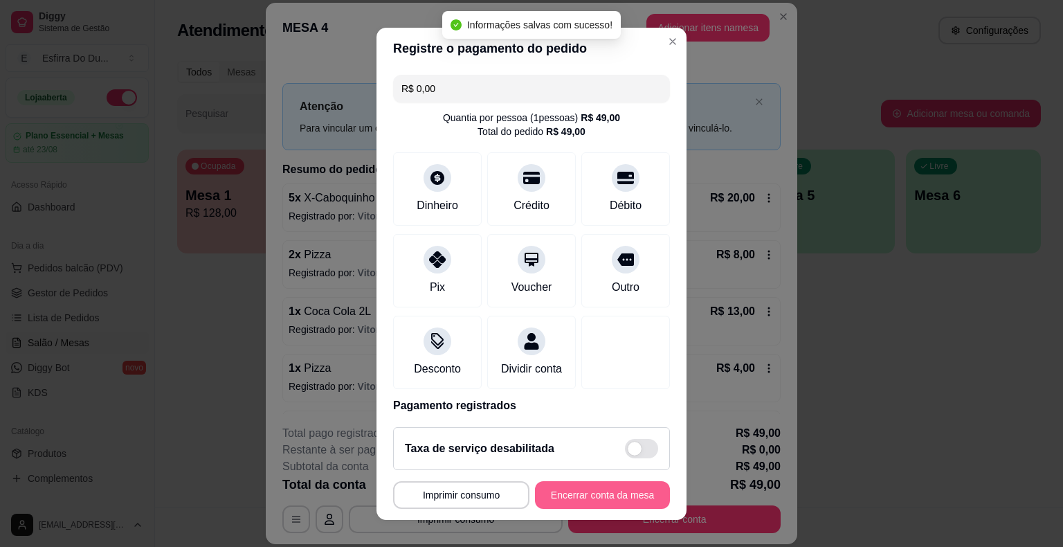
click at [598, 496] on button "Encerrar conta da mesa" at bounding box center [602, 495] width 135 height 28
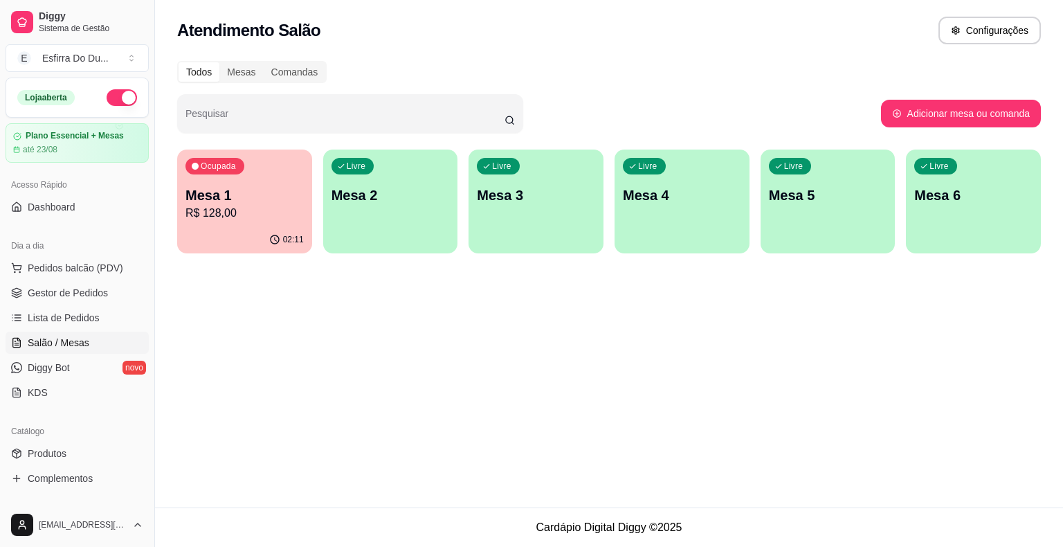
click at [234, 184] on div "Ocupada Mesa 1 R$ 128,00" at bounding box center [244, 188] width 135 height 77
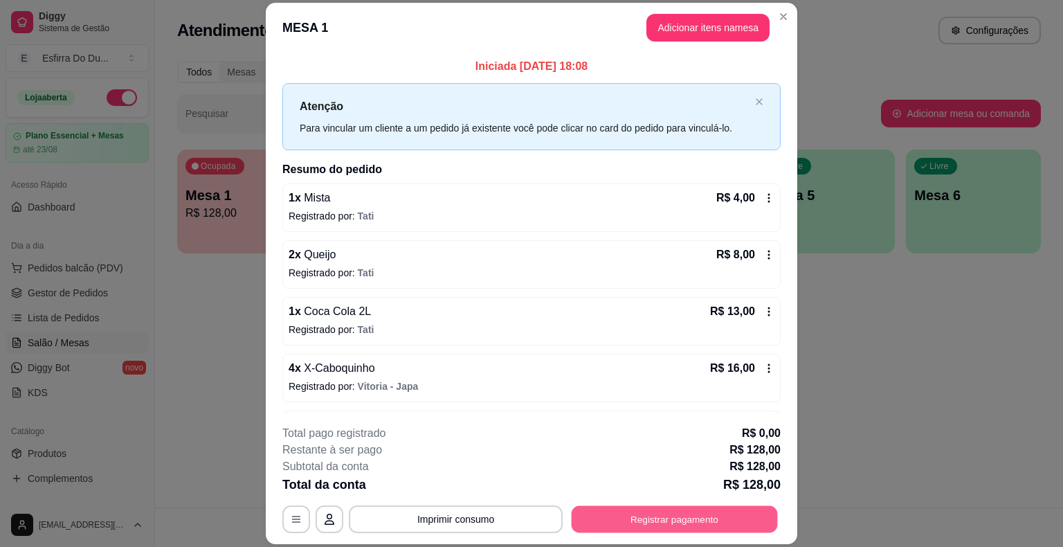
click at [659, 518] on button "Registrar pagamento" at bounding box center [675, 519] width 206 height 27
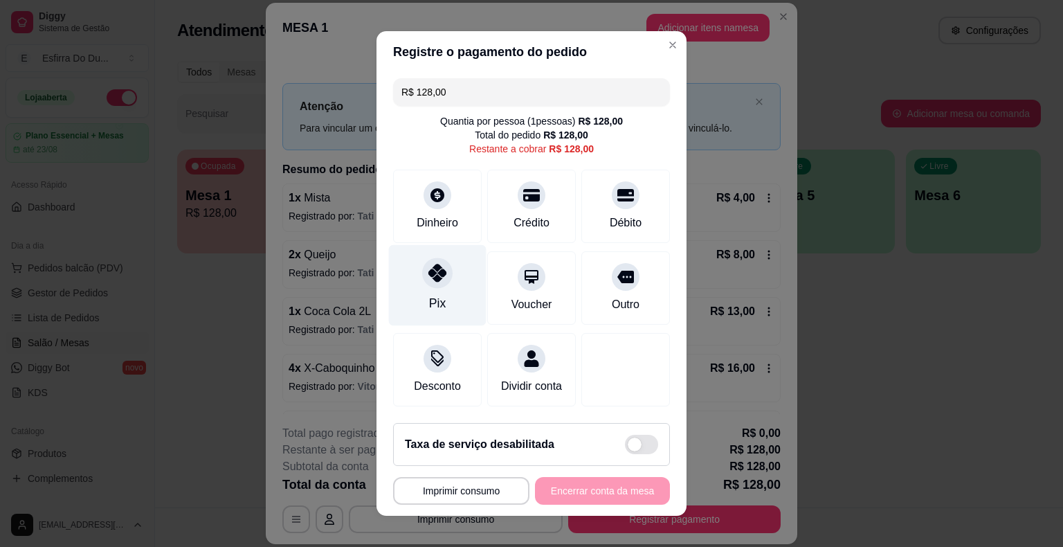
click at [427, 287] on div at bounding box center [437, 273] width 30 height 30
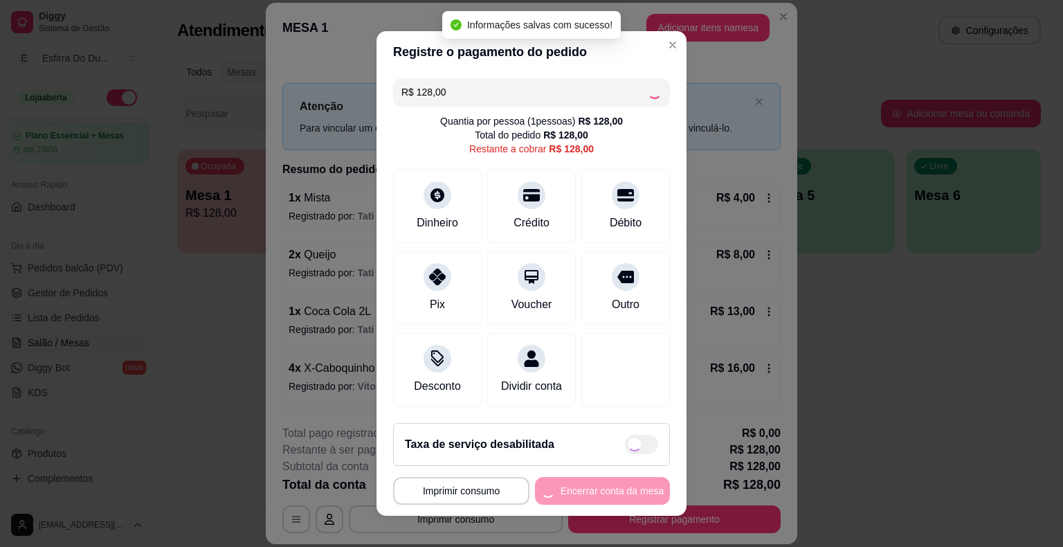
type input "R$ 0,00"
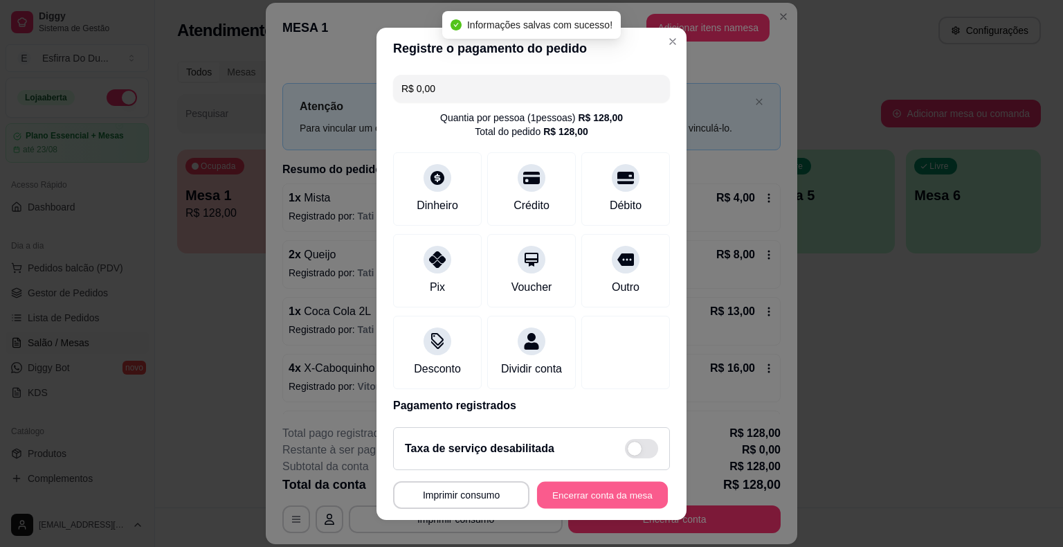
click at [559, 494] on button "Encerrar conta da mesa" at bounding box center [602, 494] width 131 height 27
